Goal: Task Accomplishment & Management: Use online tool/utility

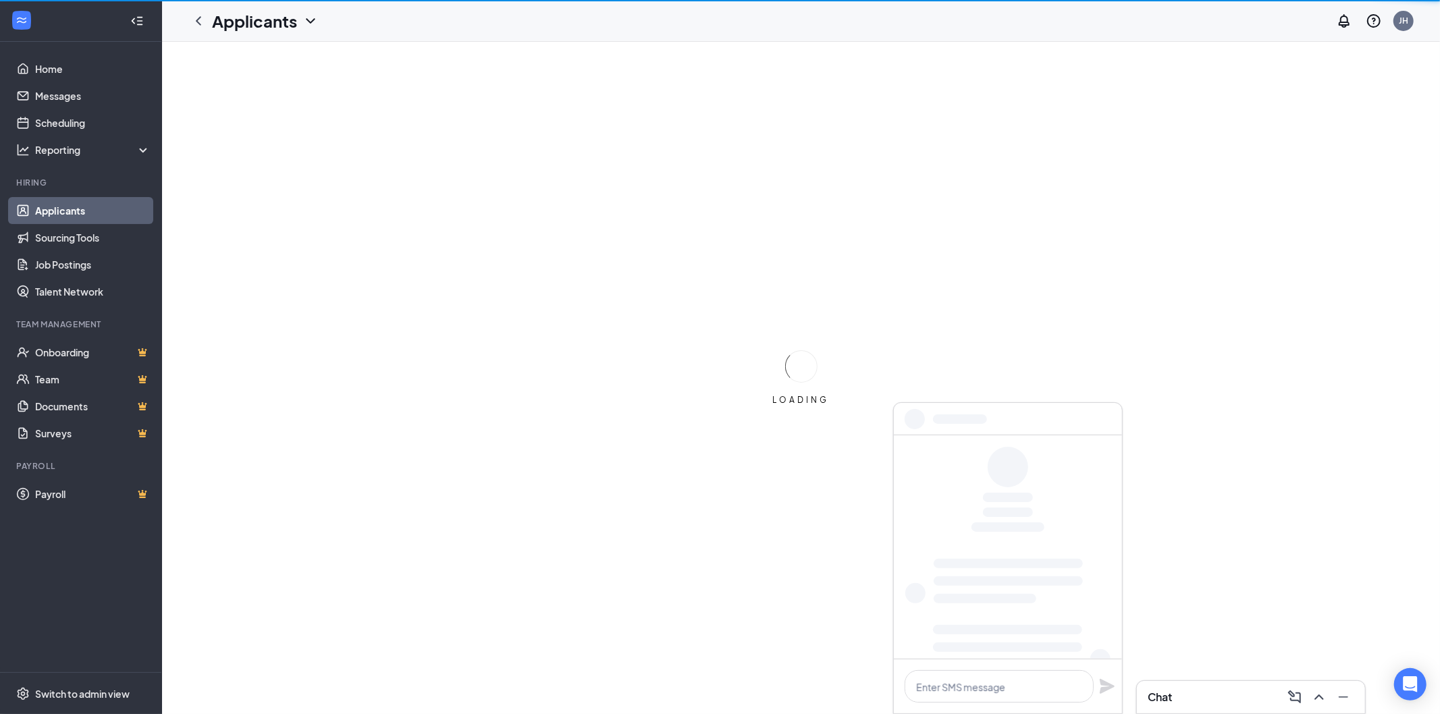
click at [90, 203] on link "Applicants" at bounding box center [92, 210] width 115 height 27
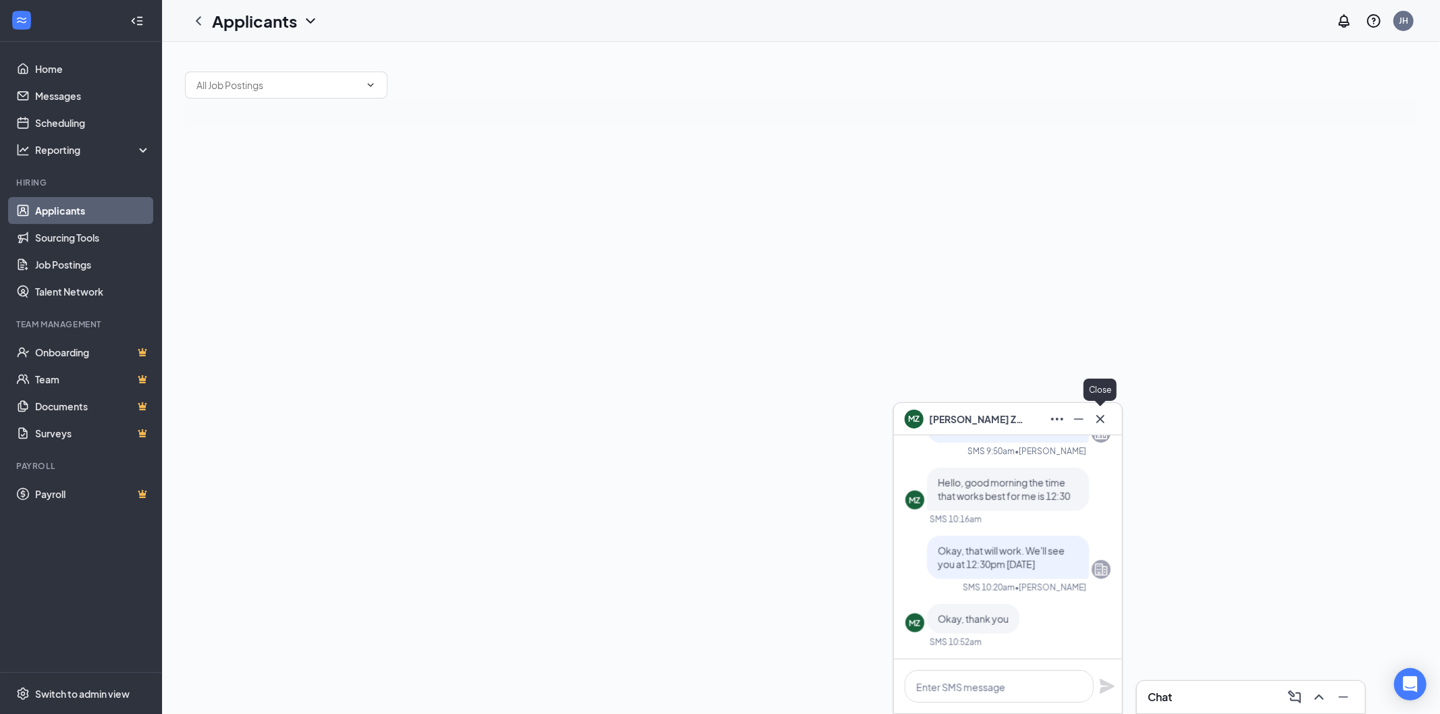
drag, startPoint x: 1092, startPoint y: 418, endPoint x: 1144, endPoint y: 444, distance: 58.0
click at [1093, 418] on icon "Cross" at bounding box center [1100, 419] width 16 height 16
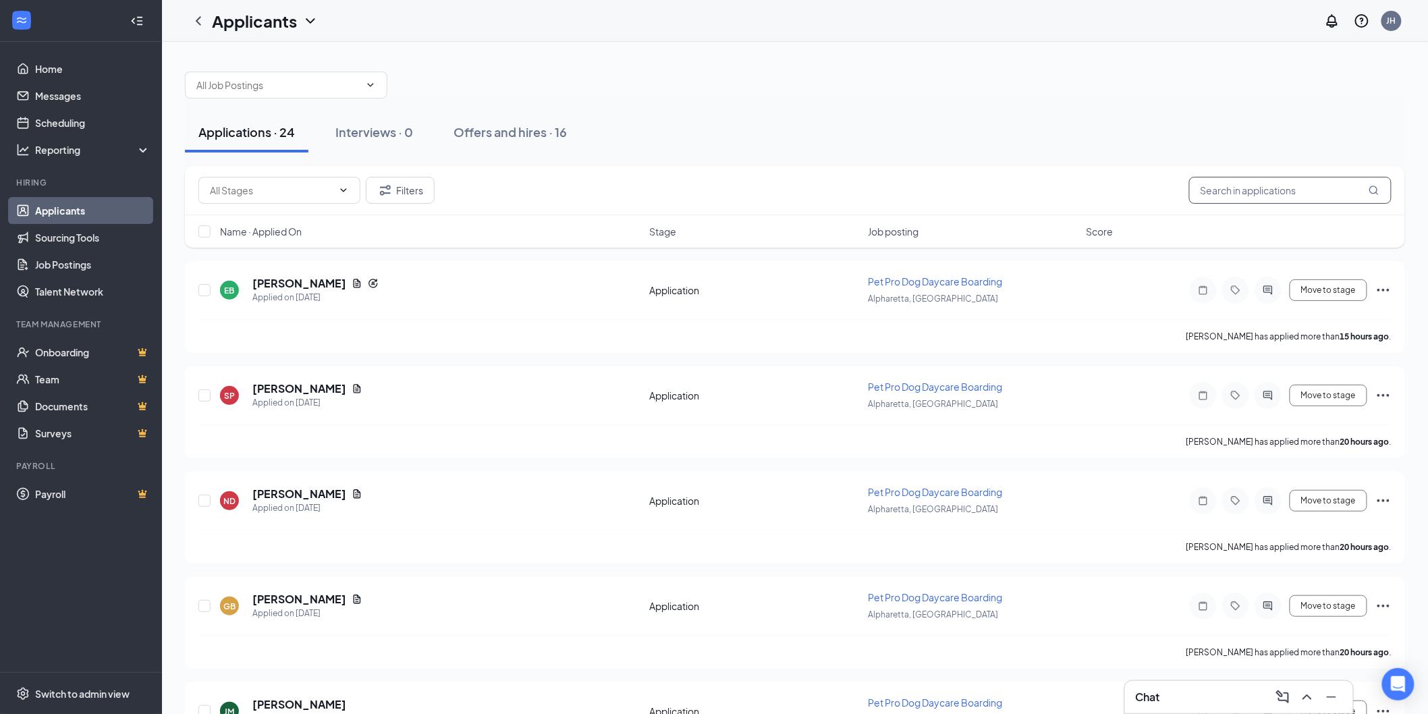
click at [1333, 200] on input "text" at bounding box center [1290, 190] width 202 height 27
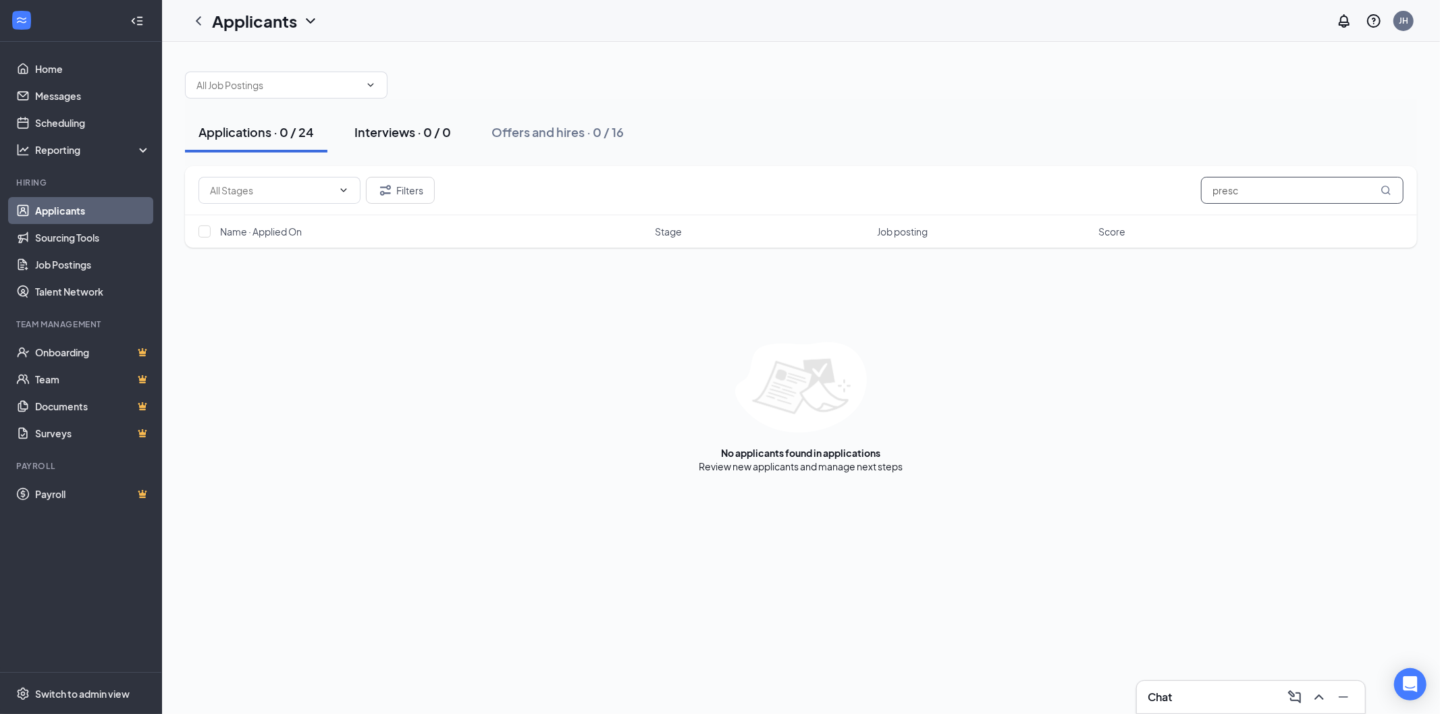
type input "presc"
click at [387, 121] on button "Interviews · 0 / 0" at bounding box center [403, 132] width 124 height 40
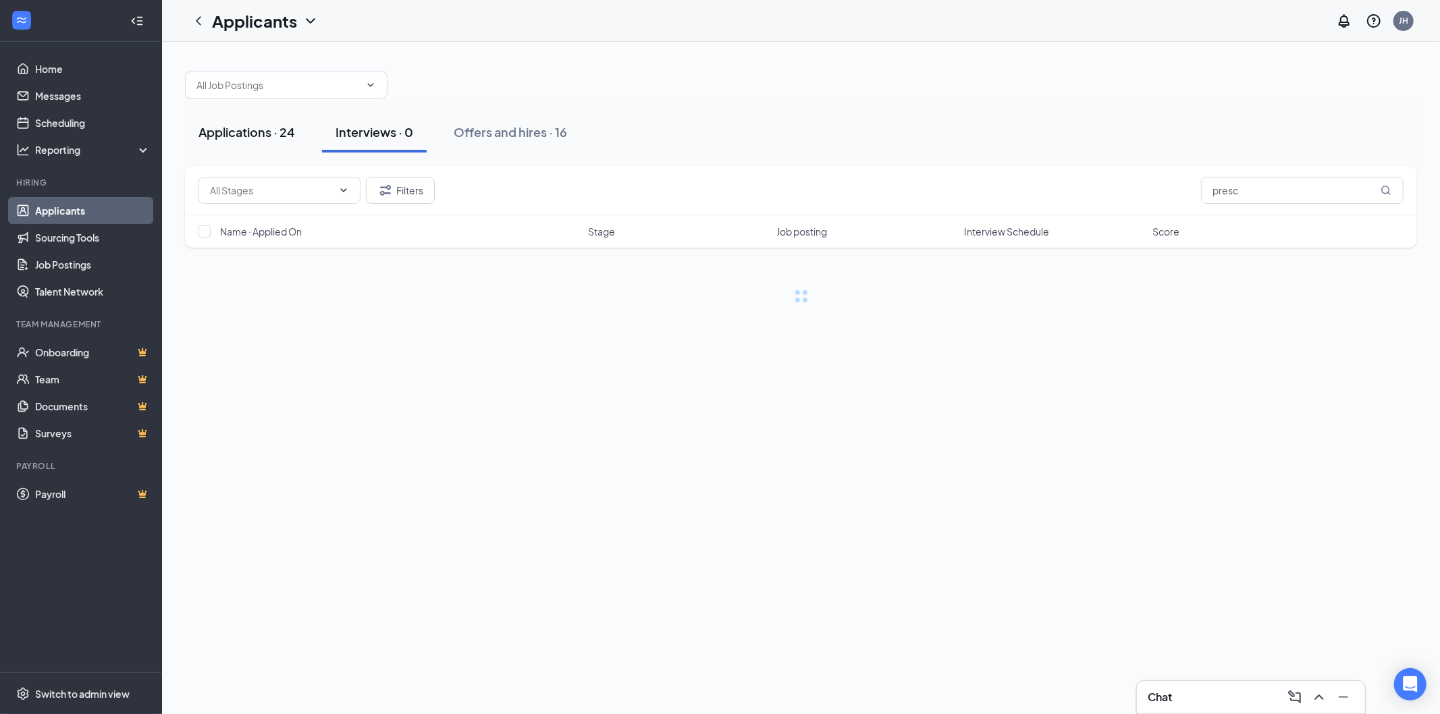
click at [253, 139] on div "Applications · 24" at bounding box center [246, 132] width 97 height 17
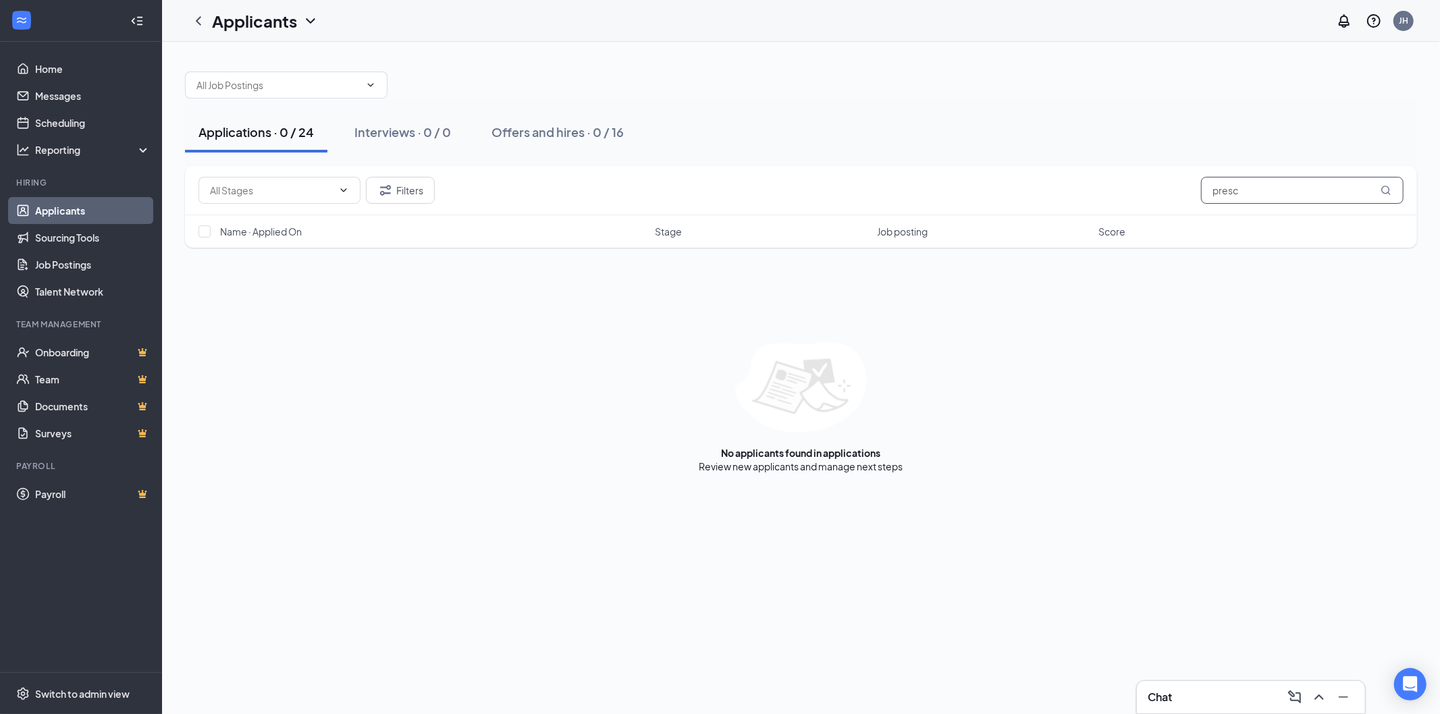
click at [1266, 192] on input "presc" at bounding box center [1302, 190] width 202 height 27
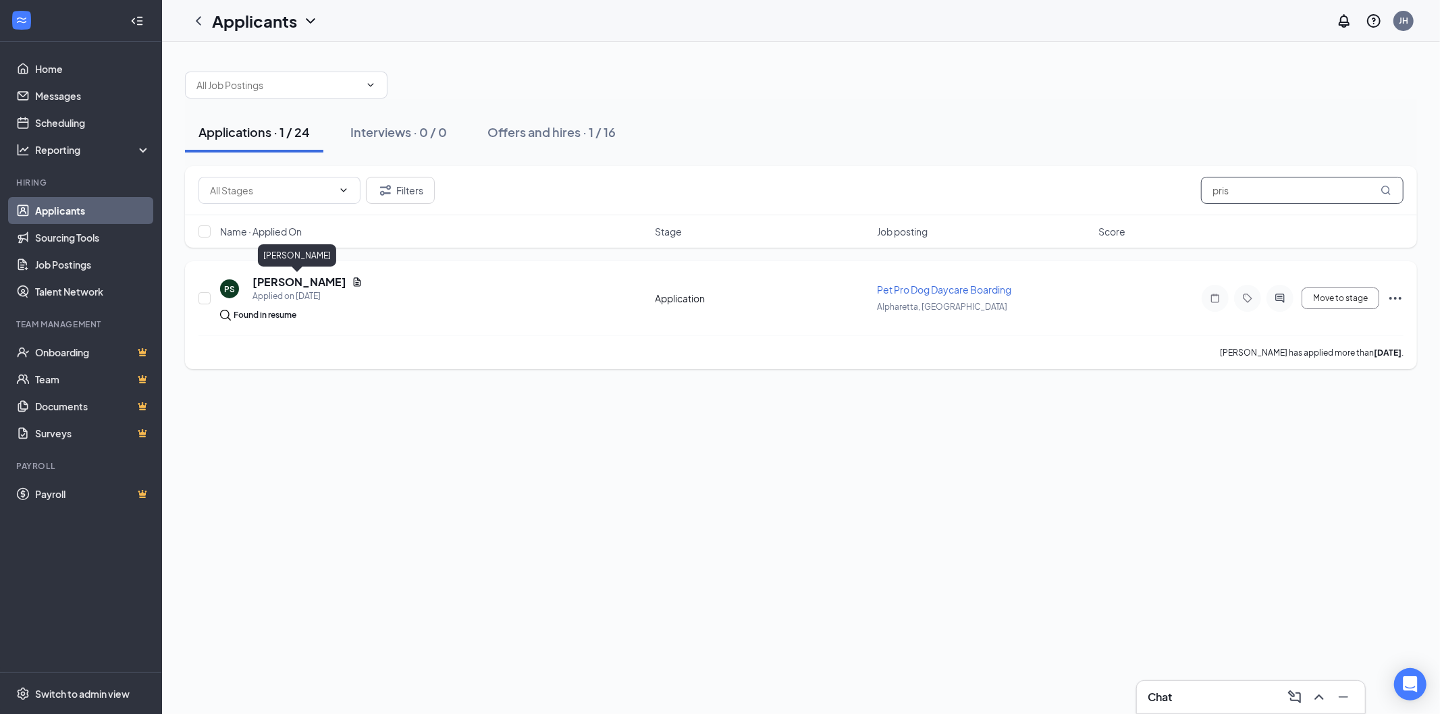
type input "pris"
click at [311, 281] on h5 "[PERSON_NAME]" at bounding box center [299, 282] width 94 height 15
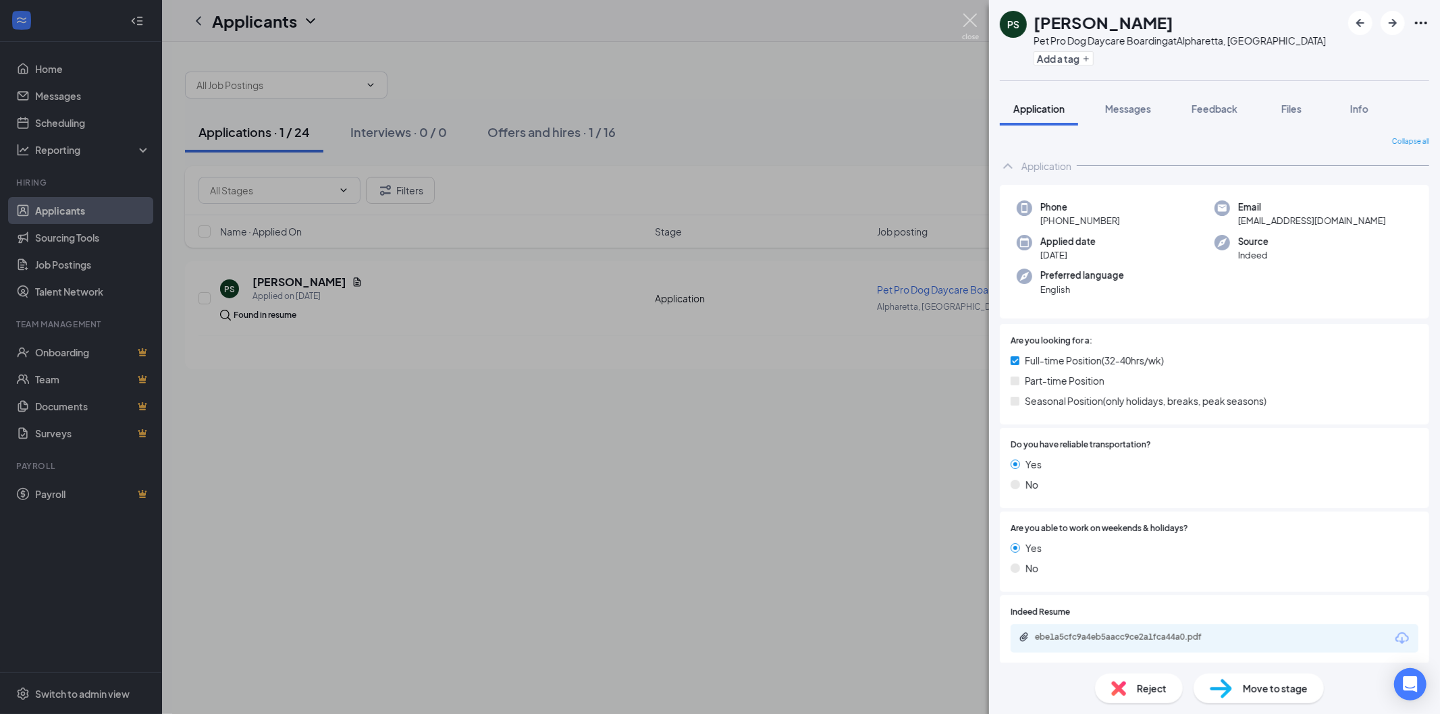
click at [976, 16] on img at bounding box center [970, 26] width 17 height 26
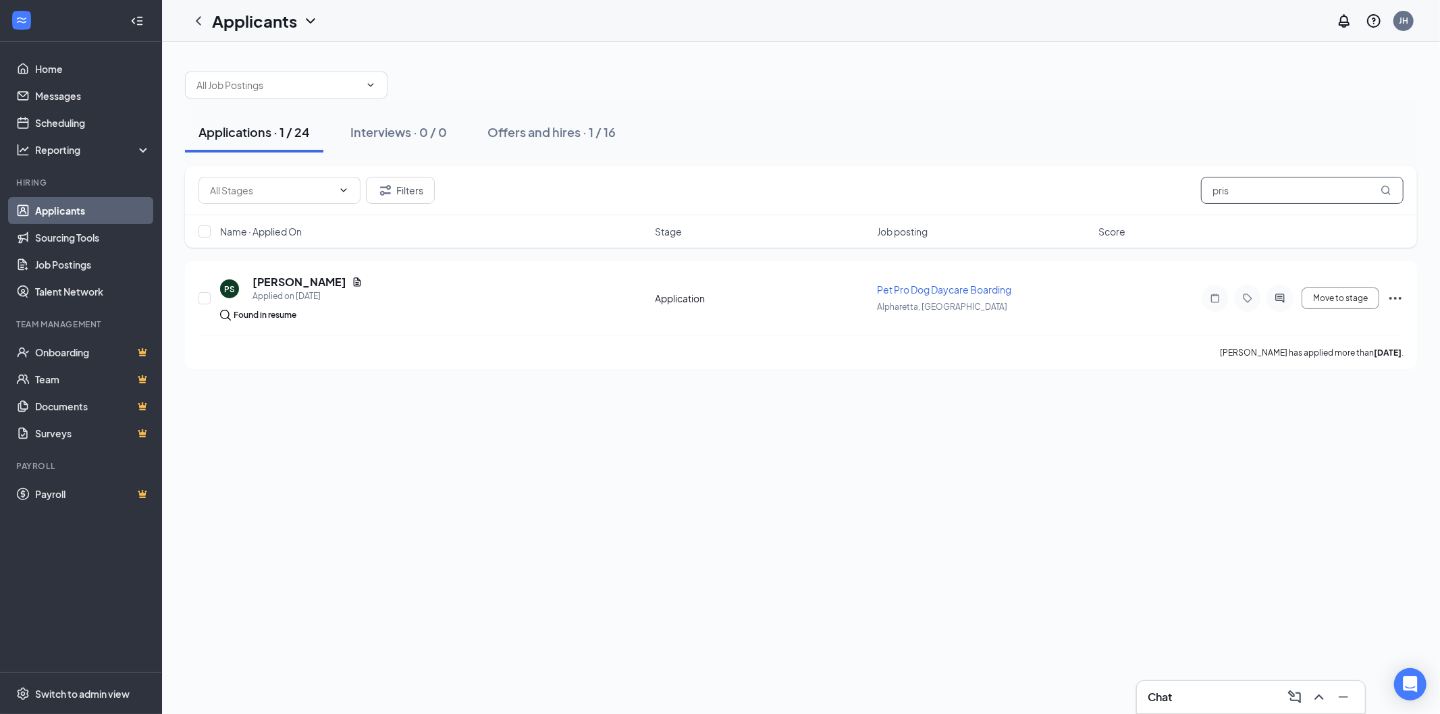
click at [1332, 194] on input "pris" at bounding box center [1302, 190] width 202 height 27
drag, startPoint x: 1332, startPoint y: 194, endPoint x: 1338, endPoint y: 172, distance: 22.3
click at [1332, 191] on input "pris" at bounding box center [1302, 190] width 202 height 27
